Goal: Book appointment/travel/reservation

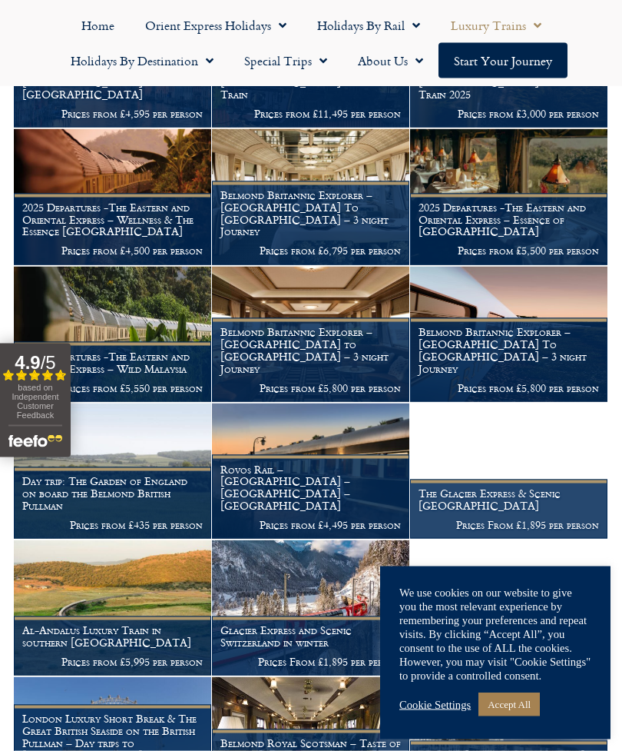
scroll to position [388, 0]
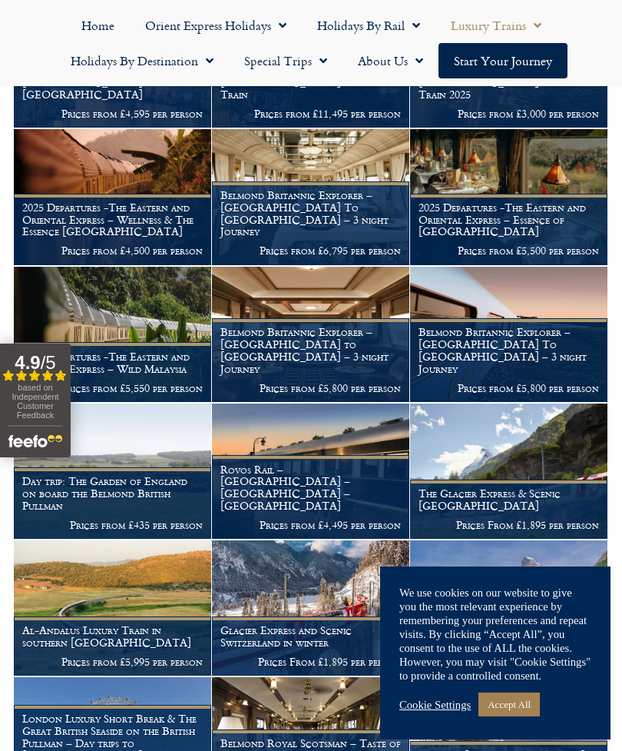
click at [434, 712] on link "Cookie Settings" at bounding box center [435, 705] width 71 height 14
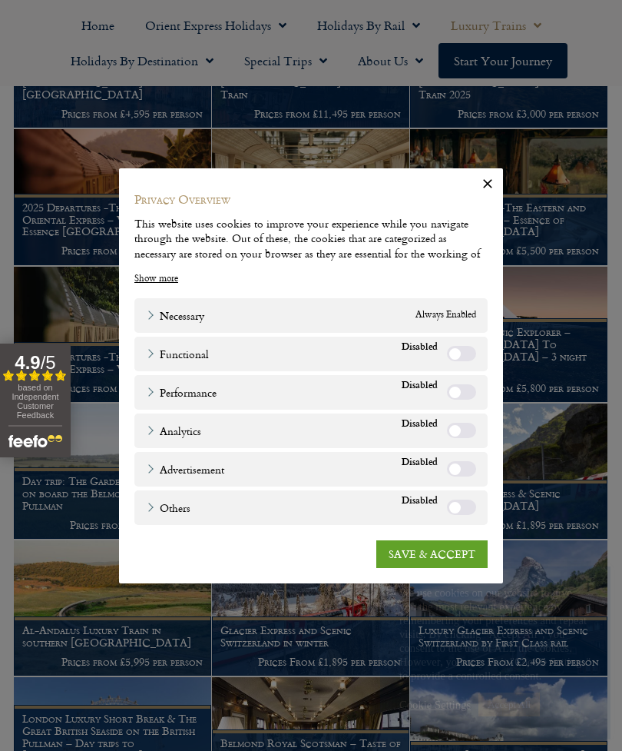
click at [429, 567] on link "SAVE & ACCEPT" at bounding box center [432, 553] width 111 height 28
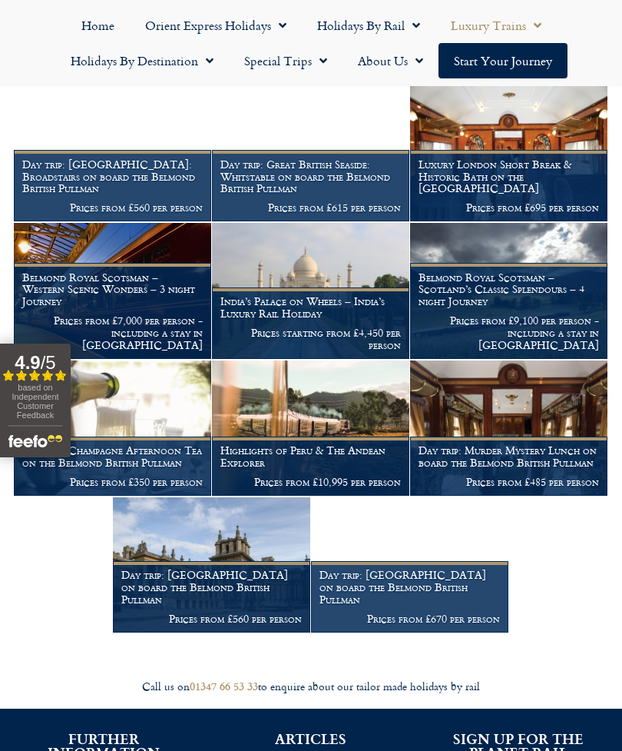
scroll to position [1115, 0]
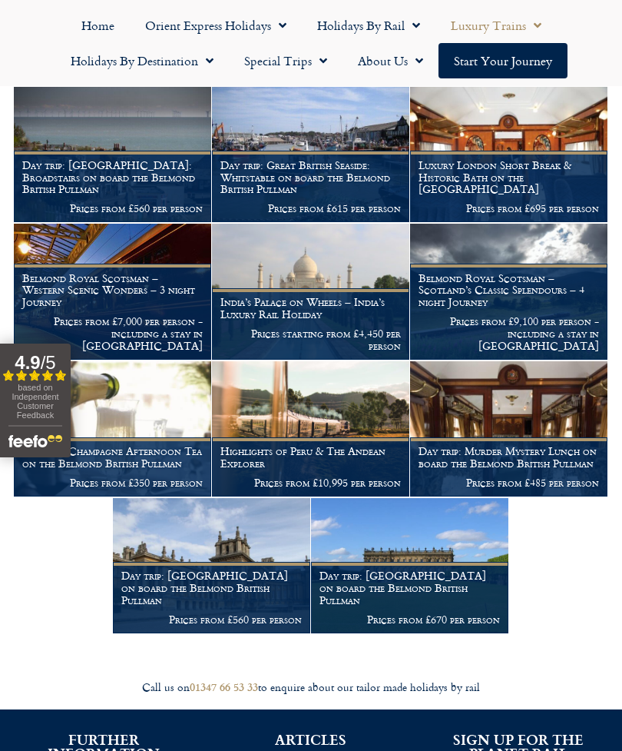
click at [214, 596] on h1 "Day trip: Blenheim Palace on board the Belmond British Pullman" at bounding box center [211, 587] width 181 height 36
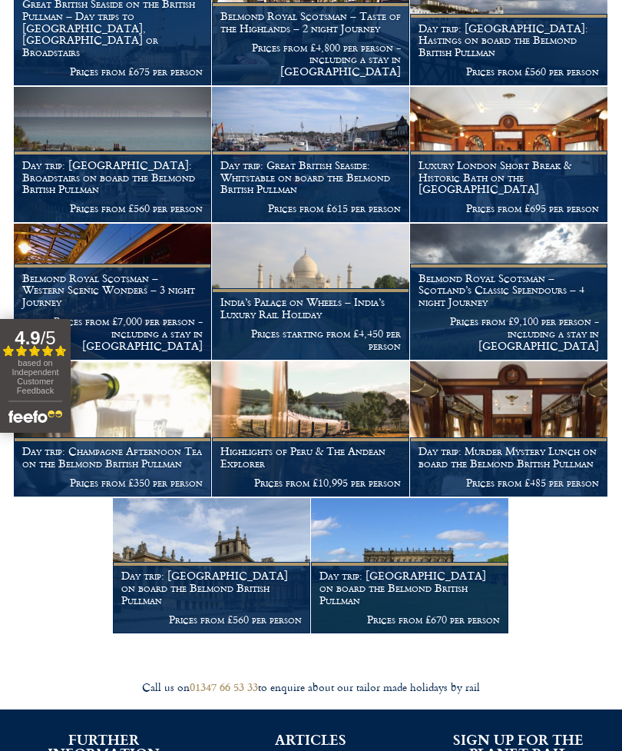
scroll to position [1164, 0]
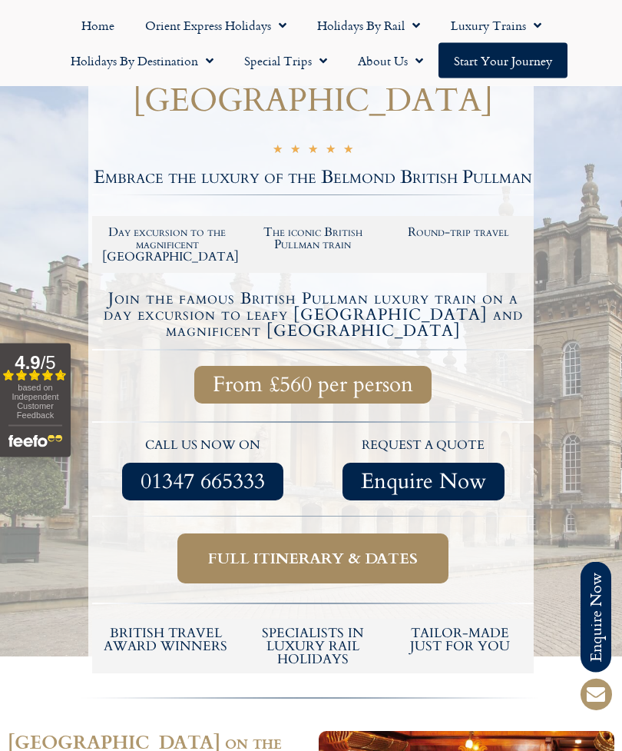
scroll to position [188, 0]
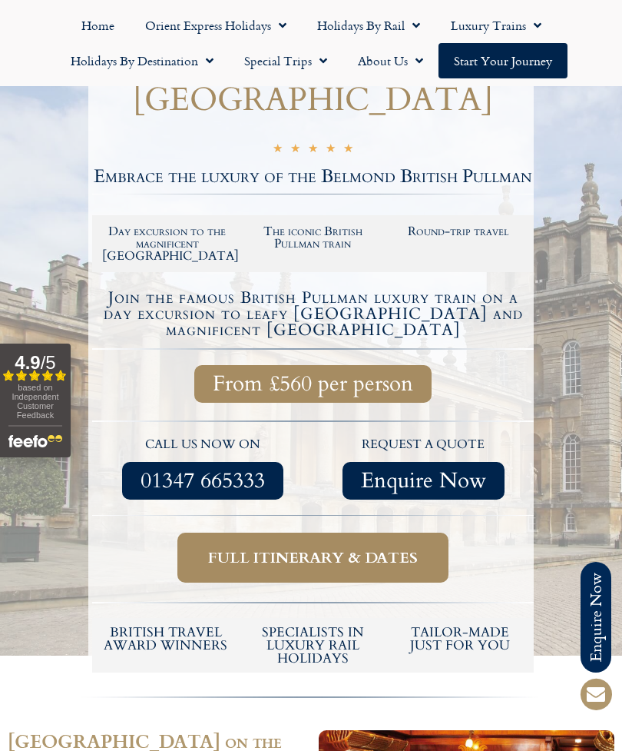
click at [310, 553] on span "Full itinerary & dates" at bounding box center [313, 557] width 210 height 19
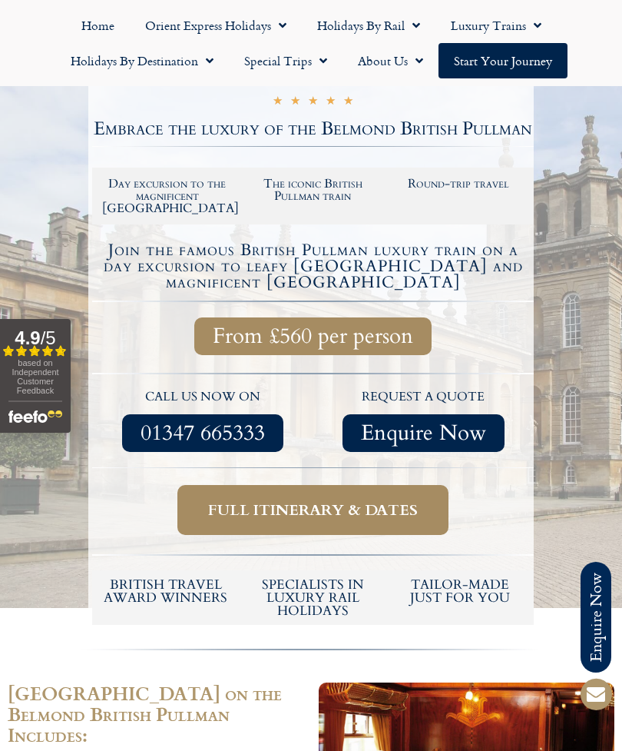
scroll to position [238, 0]
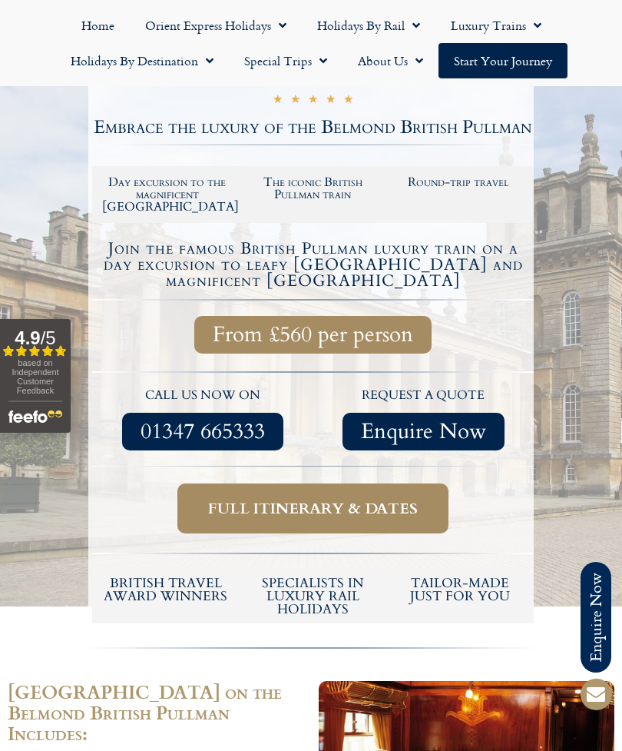
click at [321, 503] on span "Full itinerary & dates" at bounding box center [313, 508] width 210 height 19
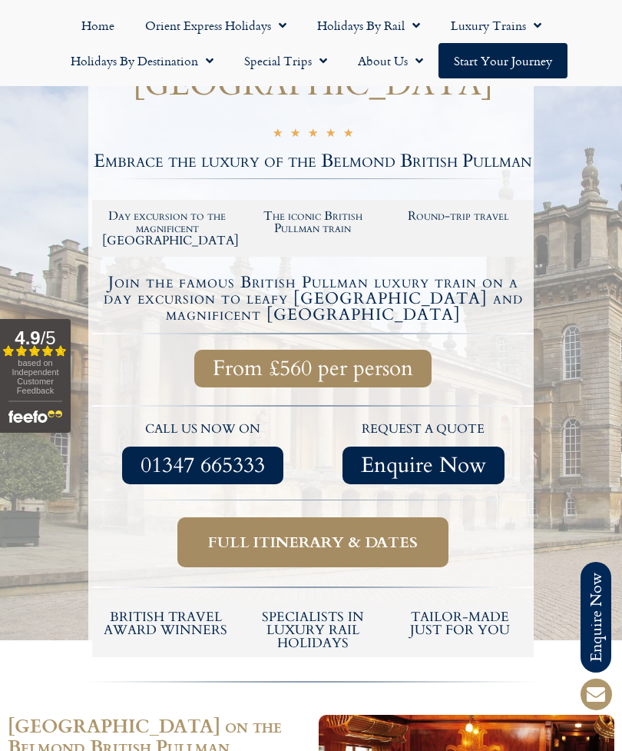
scroll to position [0, 0]
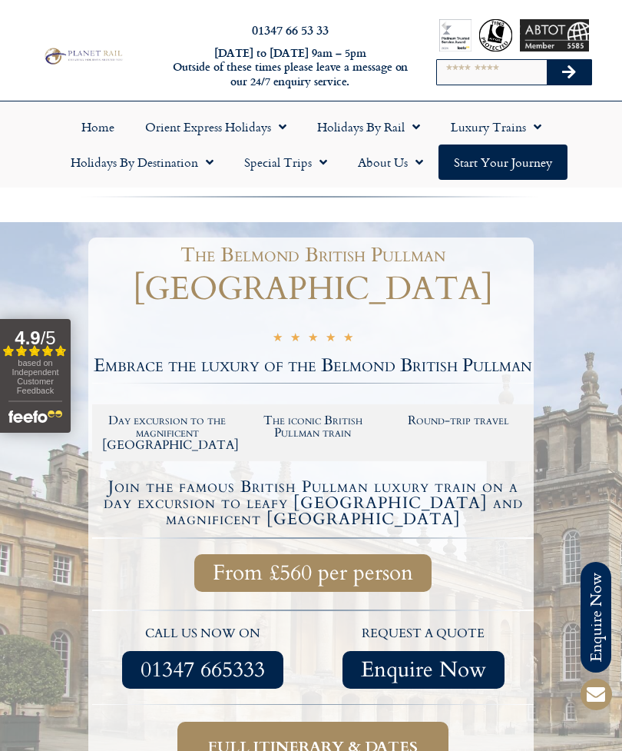
click at [510, 161] on link "Start your Journey" at bounding box center [503, 161] width 129 height 35
